Goal: Browse casually: Explore the website without a specific task or goal

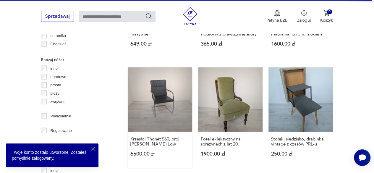
scroll to position [541, 0]
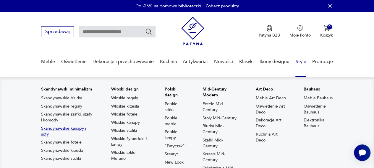
click at [61, 129] on link "Skandynawskie kanapy i sofy" at bounding box center [67, 132] width 52 height 12
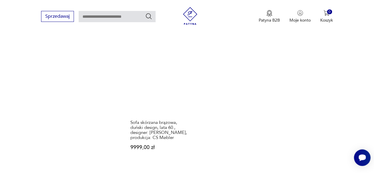
scroll to position [896, 0]
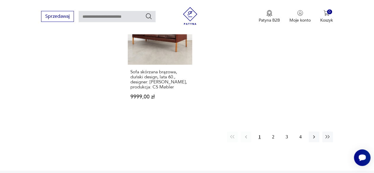
drag, startPoint x: 273, startPoint y: 93, endPoint x: 255, endPoint y: 102, distance: 21.0
click at [273, 132] on button "2" at bounding box center [273, 137] width 11 height 11
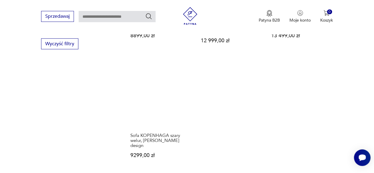
scroll to position [837, 0]
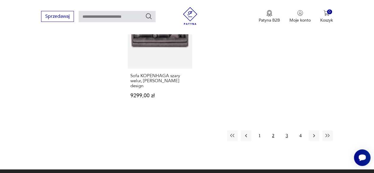
click at [286, 130] on button "3" at bounding box center [286, 135] width 11 height 11
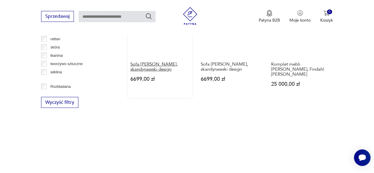
scroll to position [689, 0]
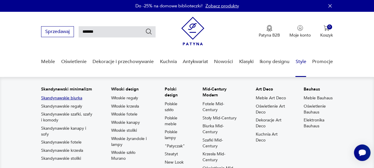
click at [69, 96] on link "Skandynawskie biurka" at bounding box center [61, 98] width 41 height 6
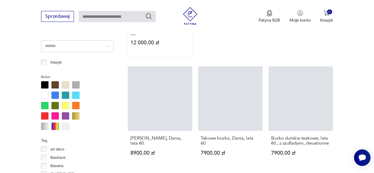
scroll to position [396, 0]
